Goal: Check status: Check status

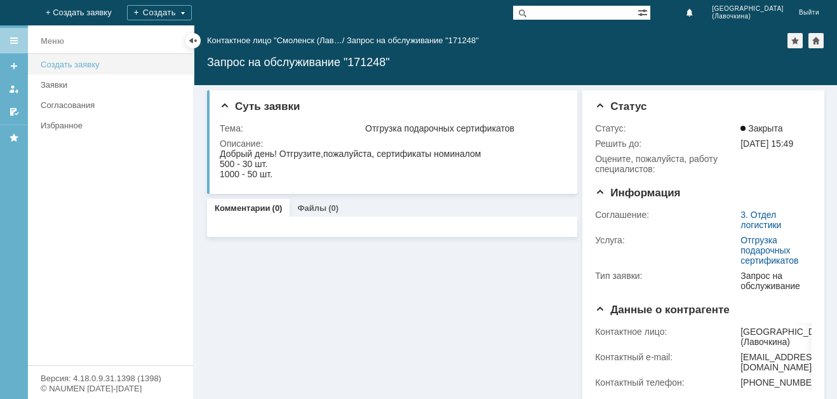
click at [92, 65] on div "Создать заявку" at bounding box center [113, 65] width 145 height 10
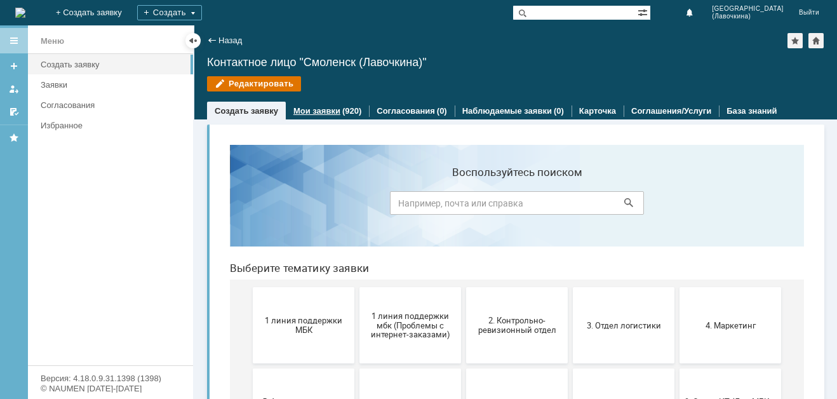
click at [319, 111] on link "Мои заявки" at bounding box center [316, 111] width 47 height 10
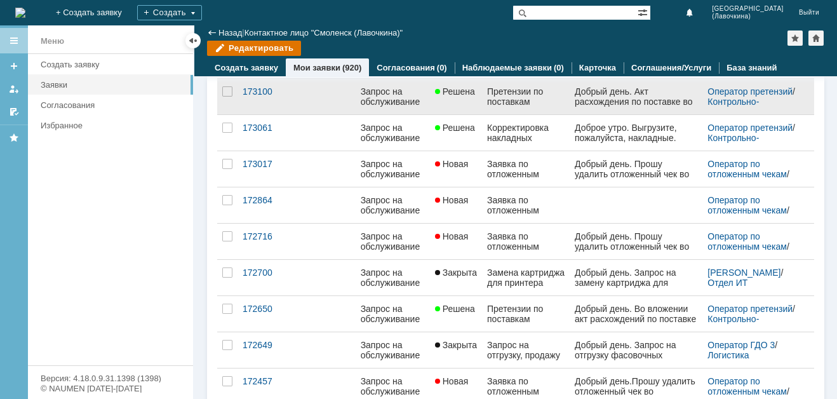
scroll to position [127, 0]
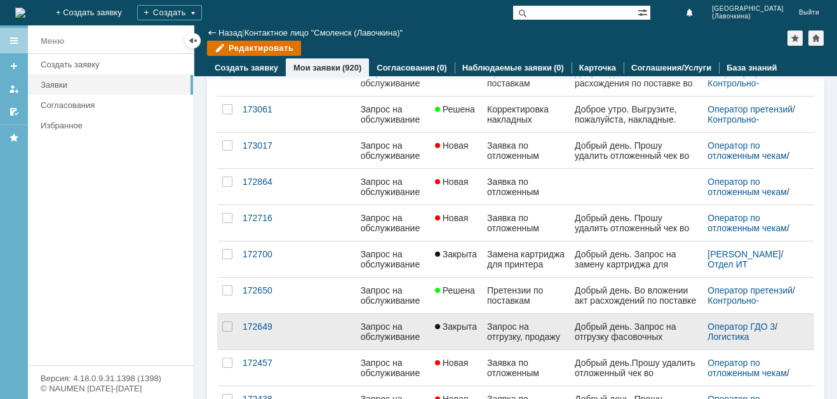
click at [453, 337] on link "Закрыта" at bounding box center [456, 332] width 52 height 36
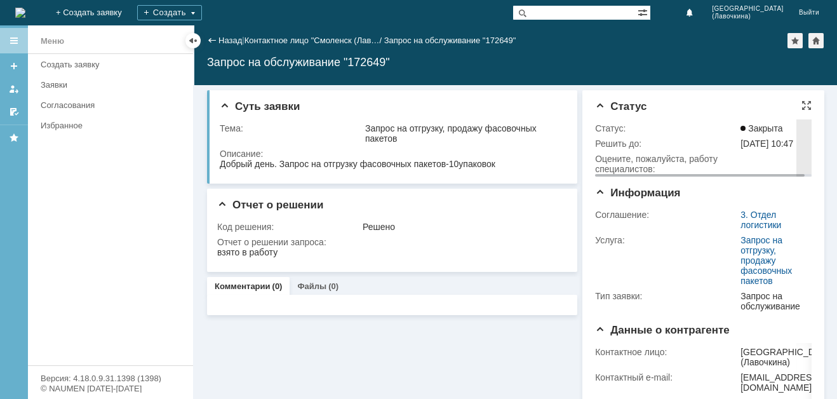
click at [741, 154] on img at bounding box center [741, 154] width 0 height 0
click at [636, 172] on body "Идет загрузка, пожалуйста, подождите. На домашнюю + Создать заявку Создать Смол…" at bounding box center [418, 199] width 837 height 399
click at [639, 168] on div "Oцените, пожалуйста, работу специалистов:" at bounding box center [666, 164] width 143 height 20
click at [802, 106] on div at bounding box center [807, 105] width 10 height 10
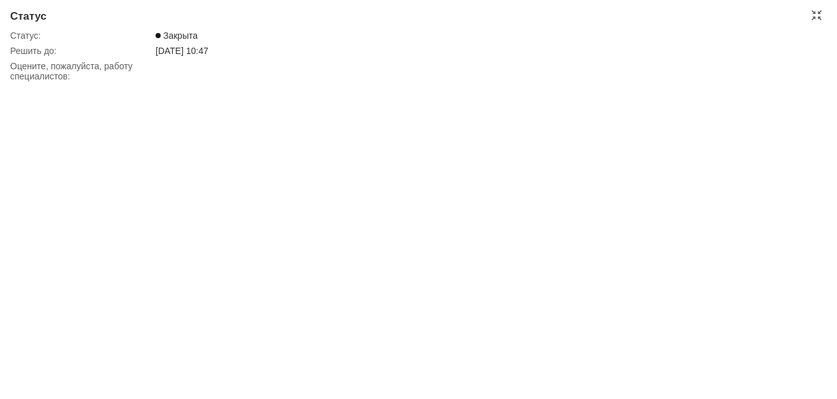
click at [156, 61] on img at bounding box center [156, 61] width 0 height 0
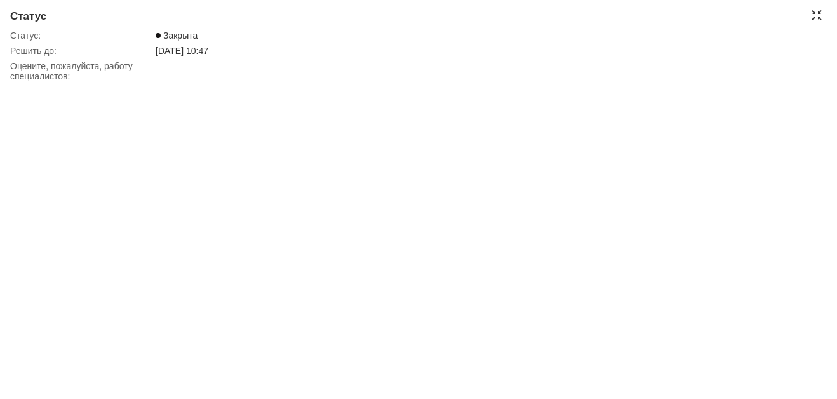
click at [816, 18] on div at bounding box center [817, 15] width 10 height 10
